Goal: Navigation & Orientation: Go to known website

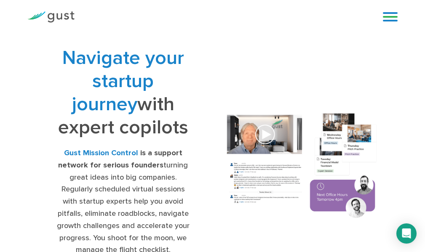
click at [392, 19] on link at bounding box center [390, 17] width 15 height 13
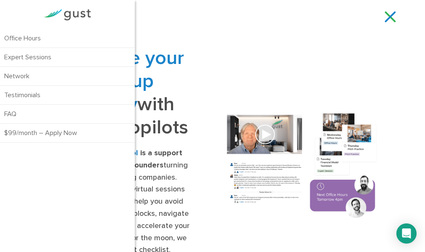
click at [85, 11] on img at bounding box center [67, 14] width 47 height 11
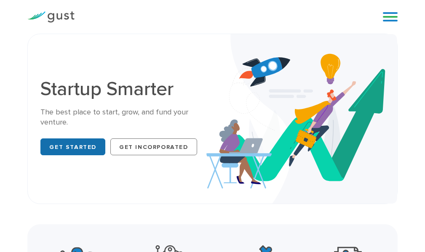
click at [75, 154] on link "Get Started" at bounding box center [72, 147] width 65 height 17
